Goal: Information Seeking & Learning: Find specific fact

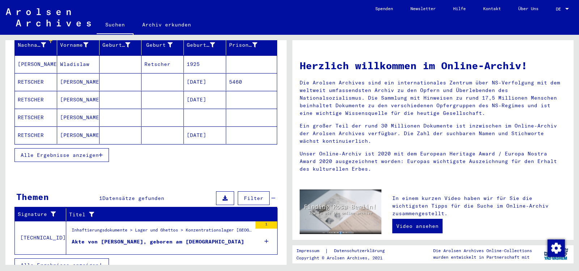
scroll to position [101, 0]
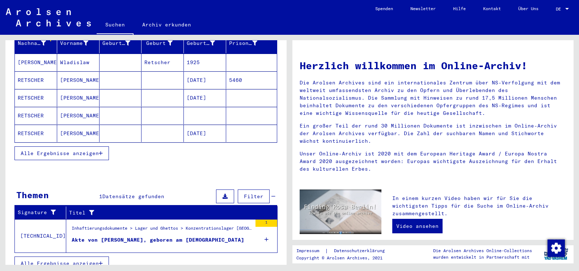
click at [185, 236] on div "Akte von [PERSON_NAME], geboren am [DEMOGRAPHIC_DATA]" at bounding box center [158, 240] width 173 height 8
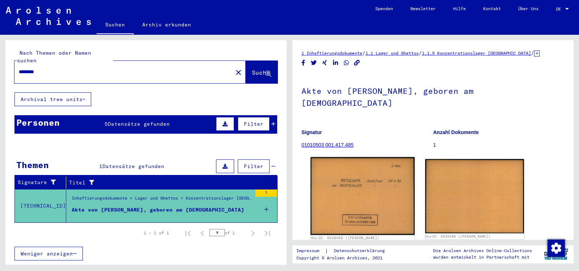
click at [365, 166] on img at bounding box center [363, 196] width 104 height 78
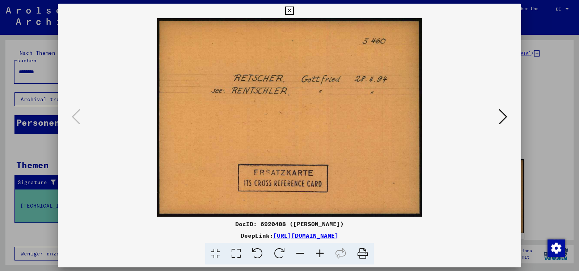
click at [499, 118] on button at bounding box center [503, 117] width 13 height 21
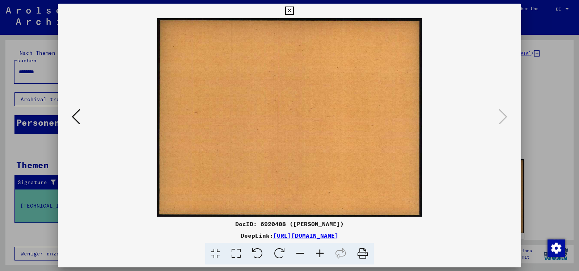
click at [77, 115] on icon at bounding box center [76, 116] width 9 height 17
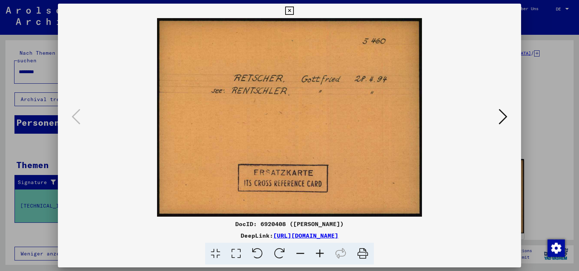
click at [294, 10] on icon at bounding box center [289, 11] width 8 height 9
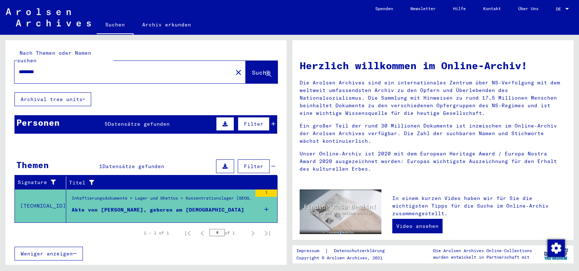
click at [284, 134] on div "Nachname Vorname Geburtsname Geburt‏ Geburtsdatum Prisoner # [PERSON_NAME] 1925…" at bounding box center [145, 137] width 281 height 6
click at [48, 68] on input "********" at bounding box center [121, 72] width 205 height 8
type input "*"
type input "******"
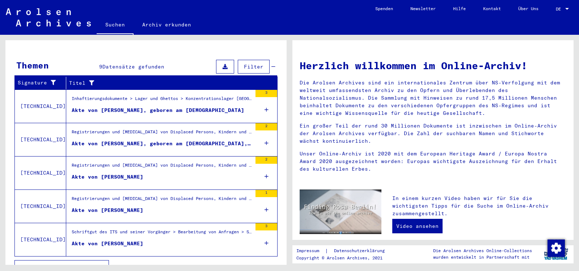
scroll to position [103, 0]
